Goal: Find contact information: Find contact information

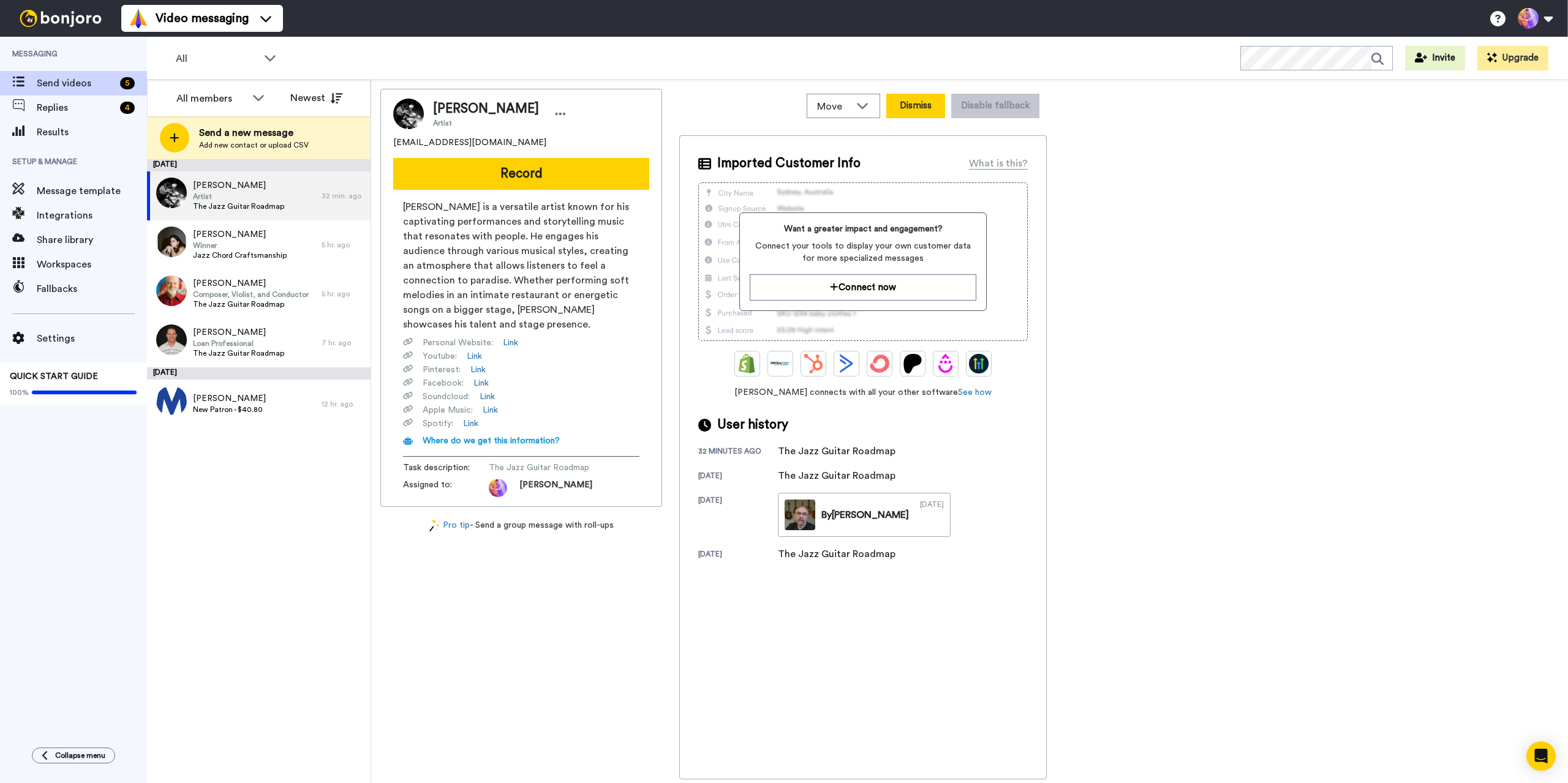
click at [764, 106] on button "Dismiss" at bounding box center [915, 106] width 59 height 25
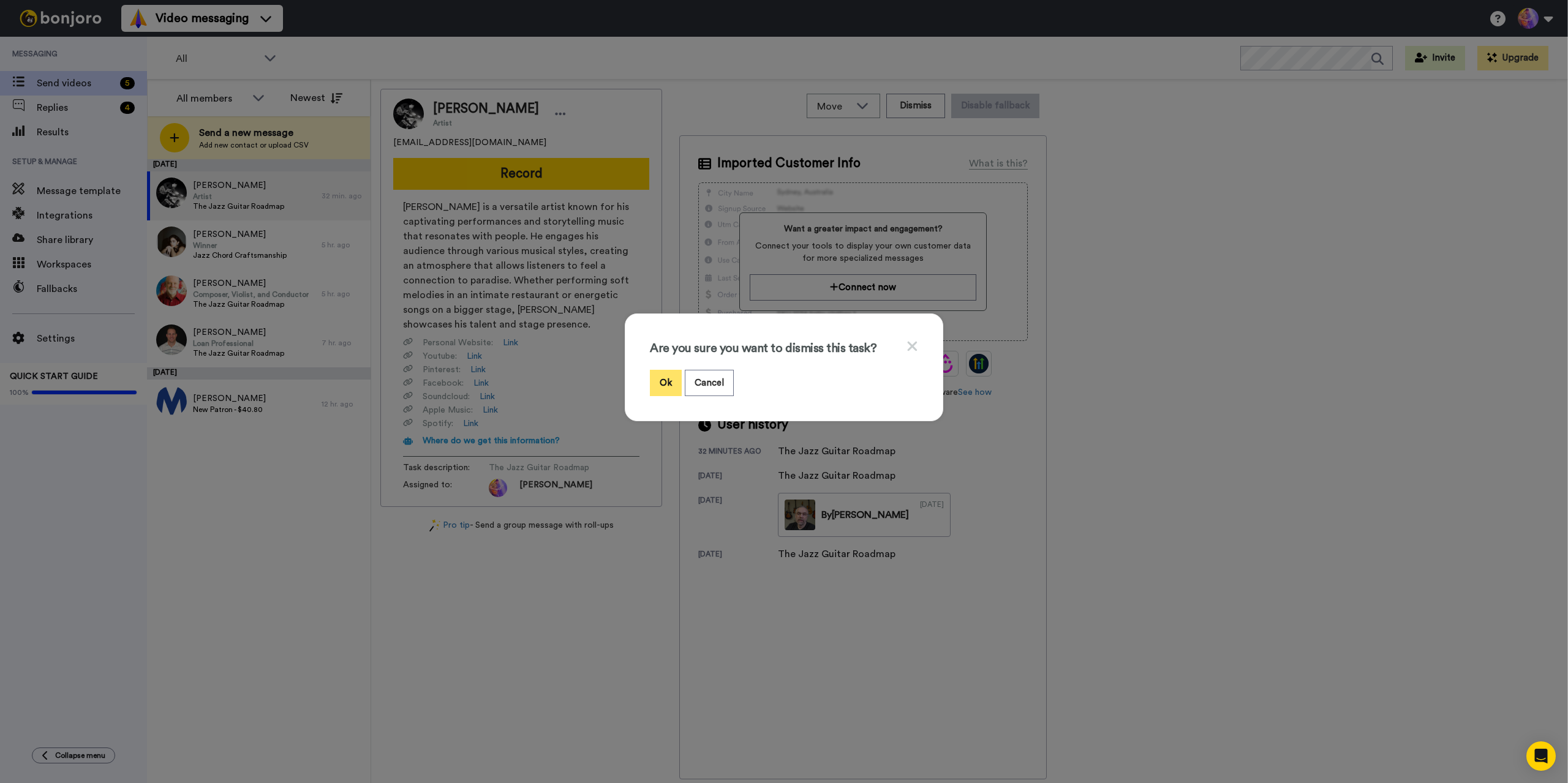
click at [659, 383] on button "Ok" at bounding box center [665, 383] width 32 height 26
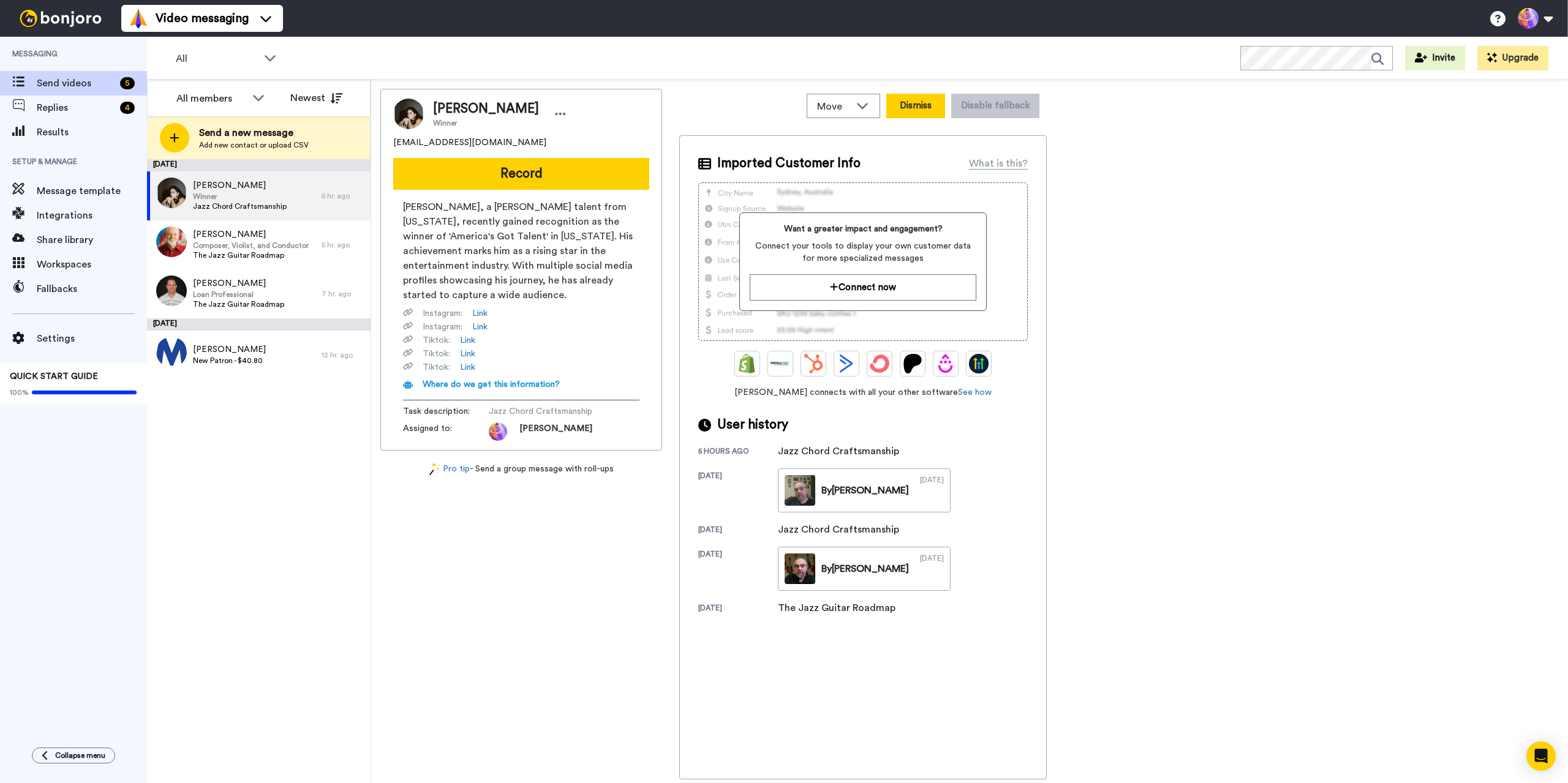
click at [764, 110] on button "Dismiss" at bounding box center [915, 106] width 59 height 25
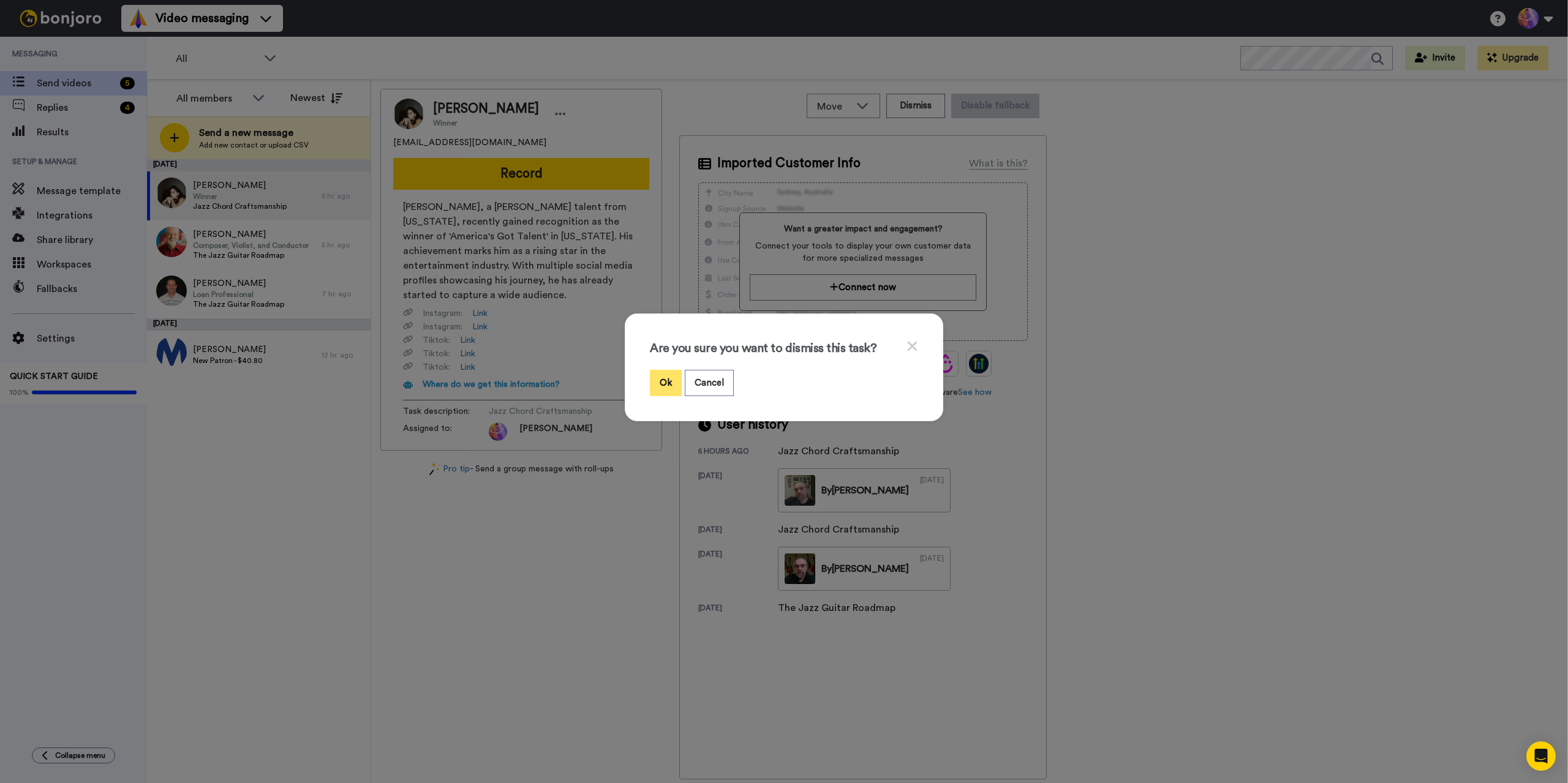
click at [667, 386] on button "Ok" at bounding box center [665, 383] width 32 height 26
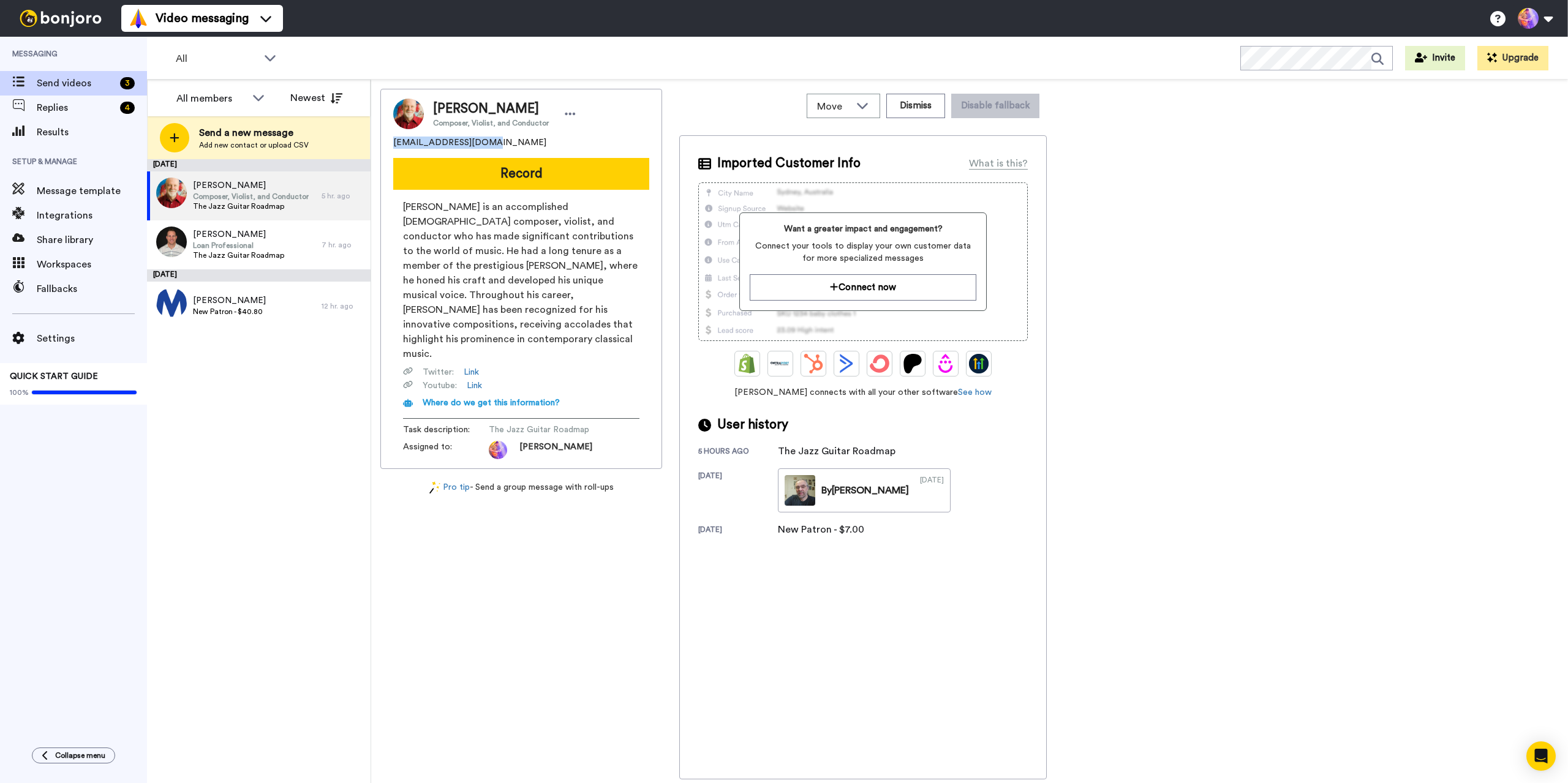
drag, startPoint x: 392, startPoint y: 138, endPoint x: 493, endPoint y: 148, distance: 101.5
click at [493, 148] on div "[PERSON_NAME] Composer, Violist, and Conductor [EMAIL_ADDRESS][DOMAIN_NAME] Rec…" at bounding box center [521, 279] width 282 height 380
copy span "[EMAIL_ADDRESS][DOMAIN_NAME]"
